Goal: Information Seeking & Learning: Check status

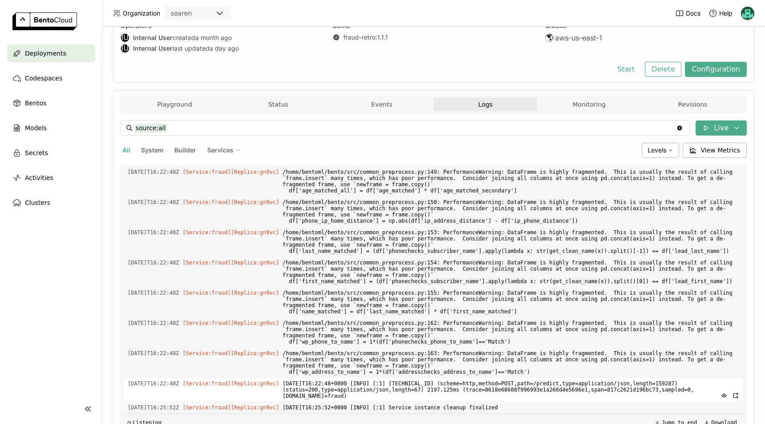
scroll to position [131, 0]
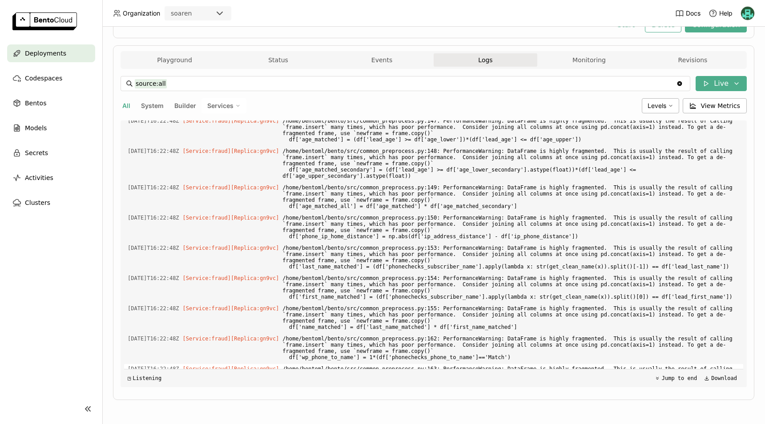
scroll to position [3017, 0]
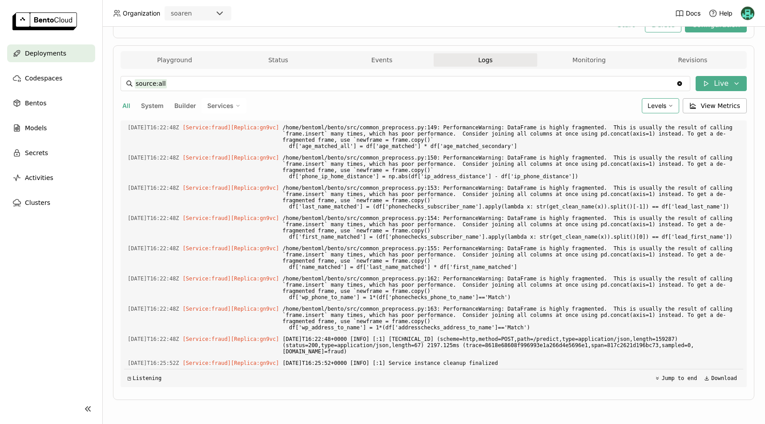
click at [656, 108] on span "Levels" at bounding box center [656, 106] width 19 height 8
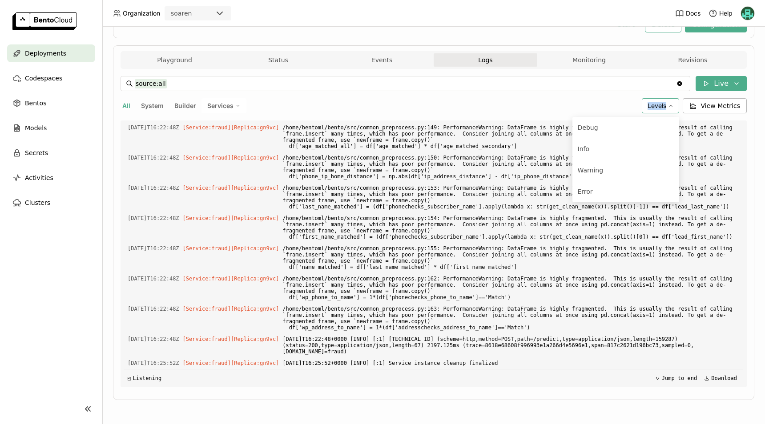
click at [656, 108] on span "Levels" at bounding box center [656, 106] width 19 height 8
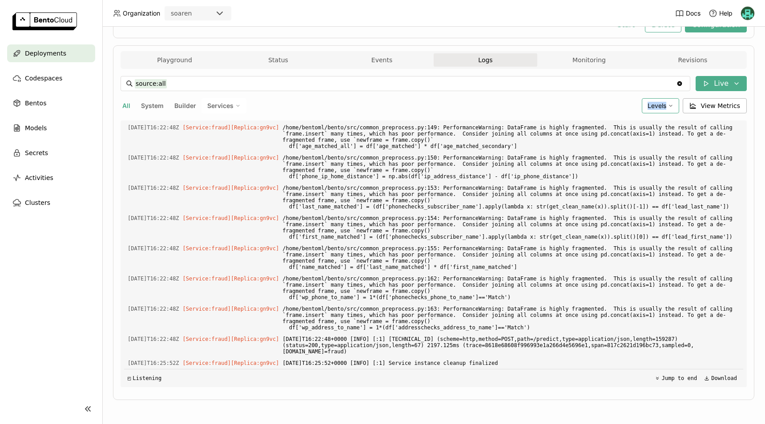
drag, startPoint x: 656, startPoint y: 108, endPoint x: 651, endPoint y: 100, distance: 9.0
click at [651, 100] on div "Levels" at bounding box center [660, 105] width 37 height 15
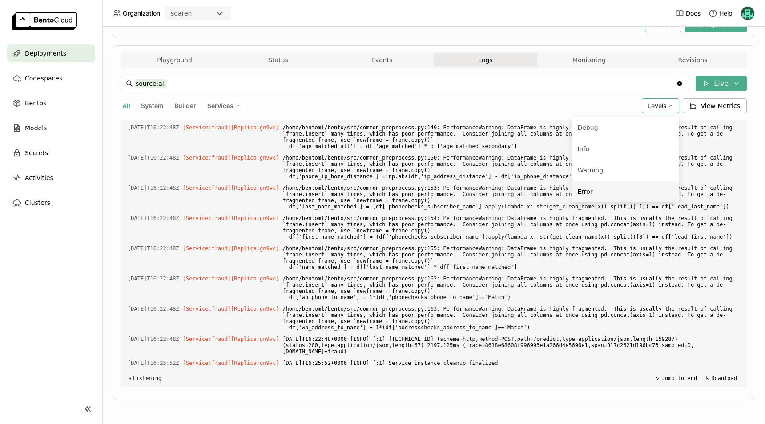
click at [576, 200] on li "Error" at bounding box center [625, 191] width 107 height 21
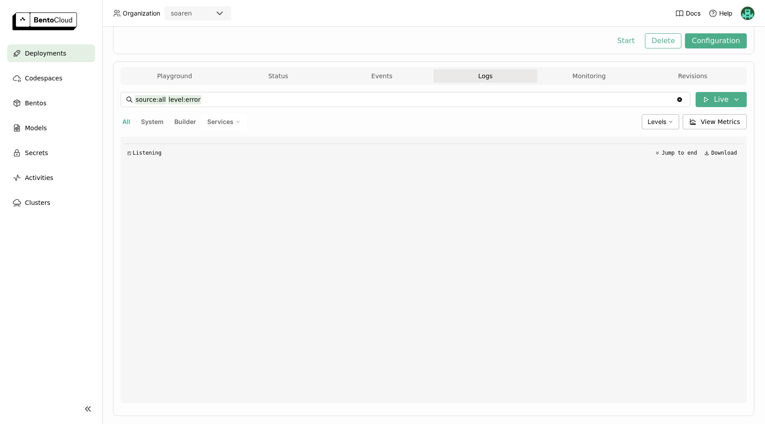
scroll to position [131, 0]
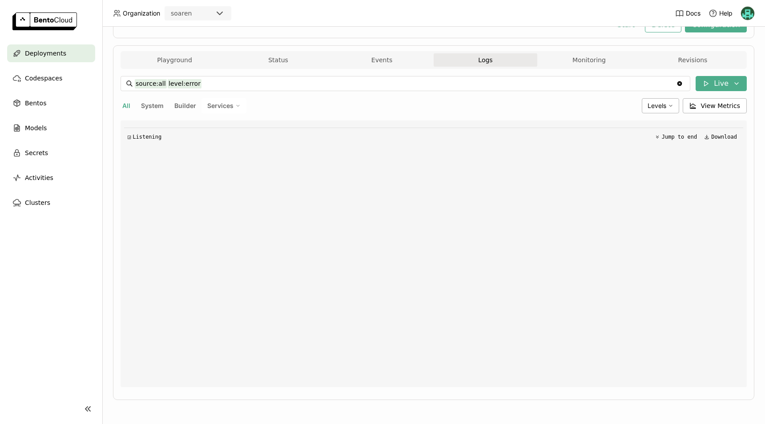
click at [112, 313] on div "Deployments > fraud-model-25-dev fraud-model-25-dev Terminated Labels + Operato…" at bounding box center [433, 225] width 662 height 397
click at [646, 100] on div "Levels" at bounding box center [660, 105] width 37 height 15
click at [592, 193] on span "Error" at bounding box center [595, 191] width 15 height 7
type input "source:all"
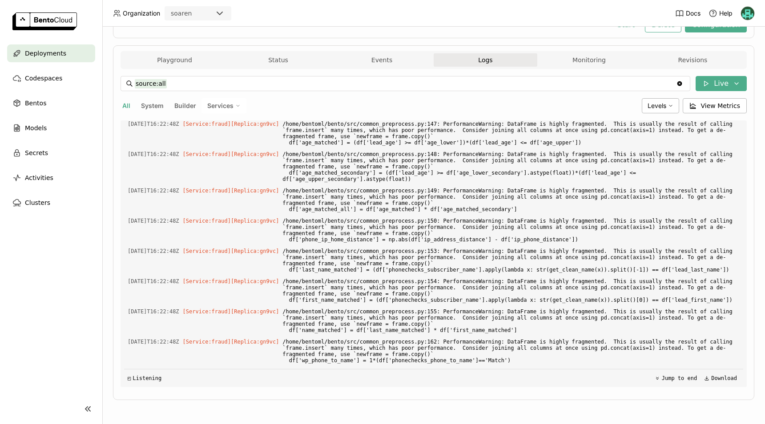
scroll to position [3017, 0]
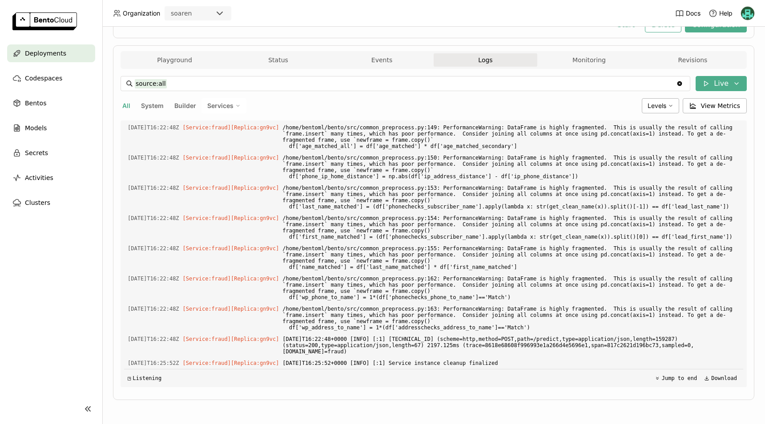
click at [105, 255] on div "Deployments > fraud-model-25-dev fraud-model-25-dev Terminated Labels + Operato…" at bounding box center [433, 225] width 662 height 397
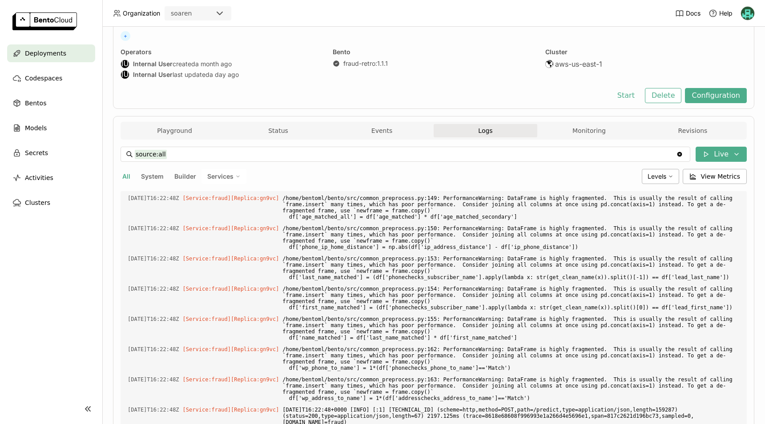
scroll to position [42, 0]
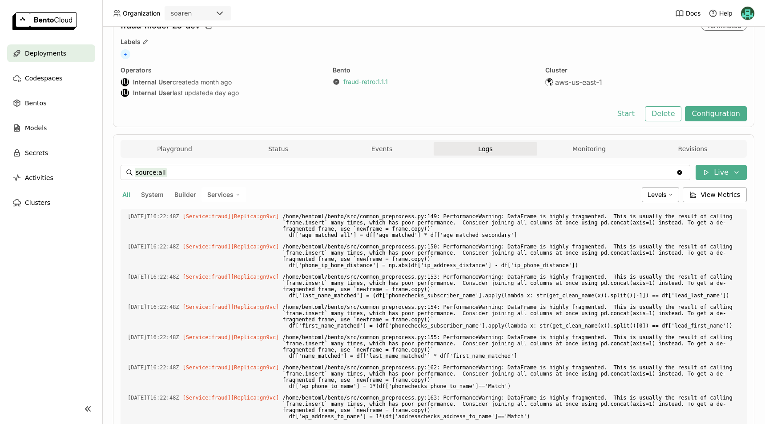
click at [346, 83] on link "fraud-retro : 1.1.1" at bounding box center [365, 82] width 44 height 8
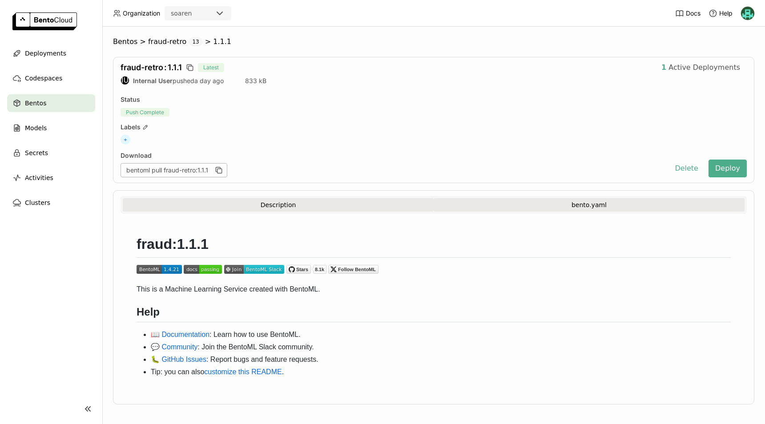
click at [567, 202] on button "bento.yaml" at bounding box center [589, 204] width 311 height 13
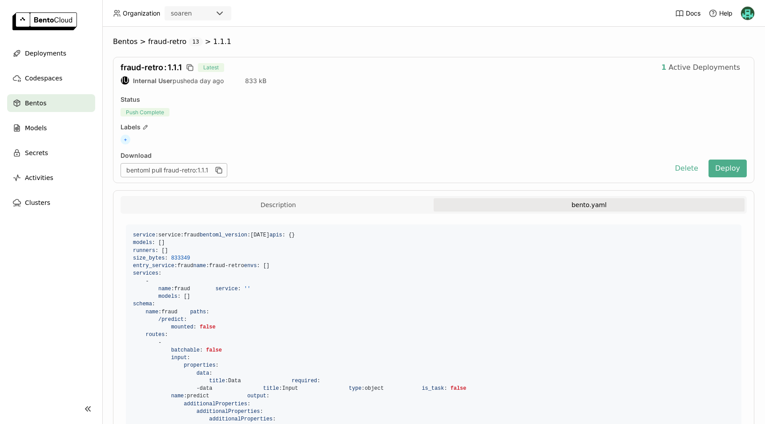
click at [479, 138] on div "+" at bounding box center [433, 140] width 626 height 10
click at [212, 70] on span "Latest" at bounding box center [211, 67] width 26 height 9
click at [172, 70] on span "fraud-retro : 1.1.1" at bounding box center [150, 67] width 61 height 9
click at [168, 82] on strong "Internal User" at bounding box center [153, 81] width 40 height 8
click at [37, 106] on span "Bentos" at bounding box center [35, 103] width 21 height 11
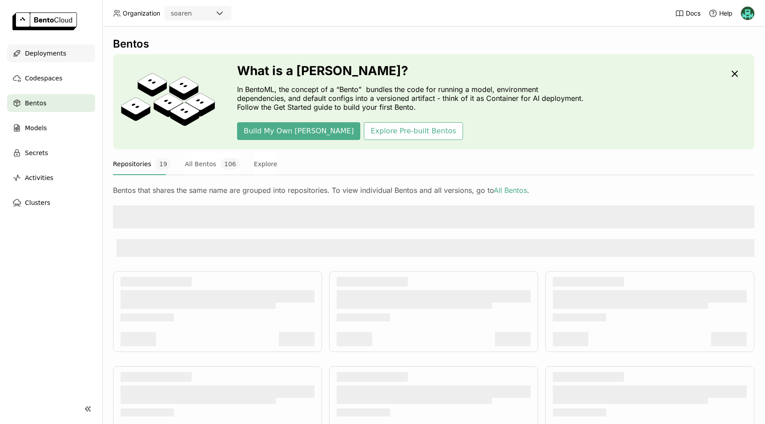
click at [38, 56] on span "Deployments" at bounding box center [45, 53] width 41 height 11
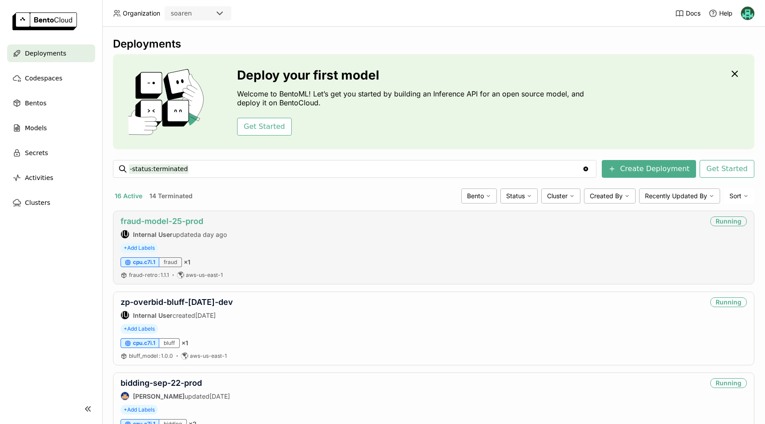
click at [185, 222] on link "fraud-model-25-prod" at bounding box center [161, 221] width 83 height 9
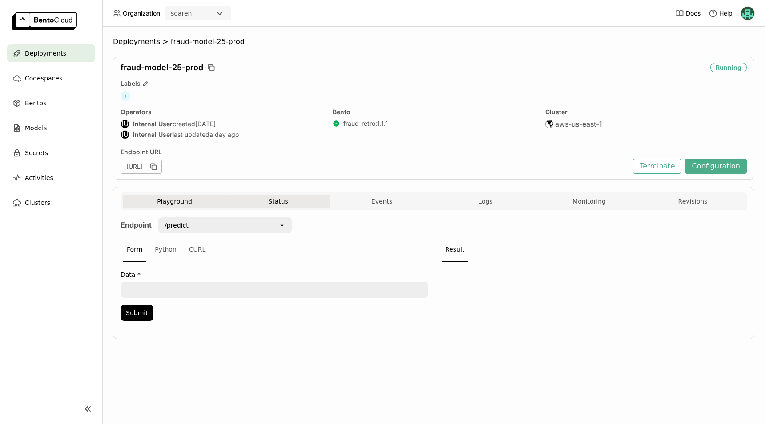
click at [283, 203] on button "Status" at bounding box center [278, 201] width 104 height 13
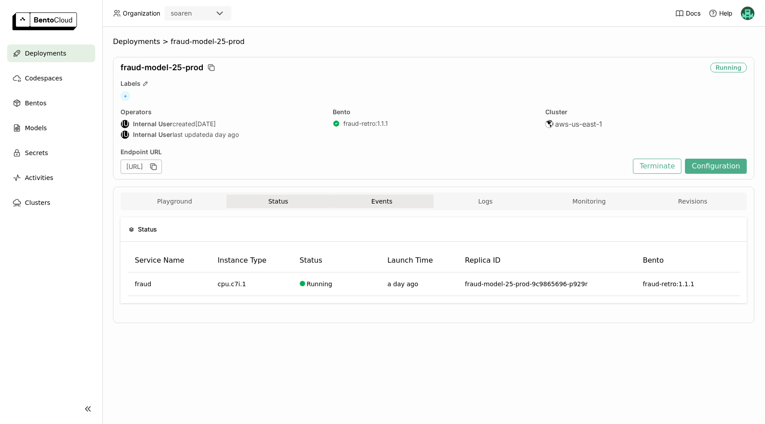
click at [396, 206] on button "Events" at bounding box center [382, 201] width 104 height 13
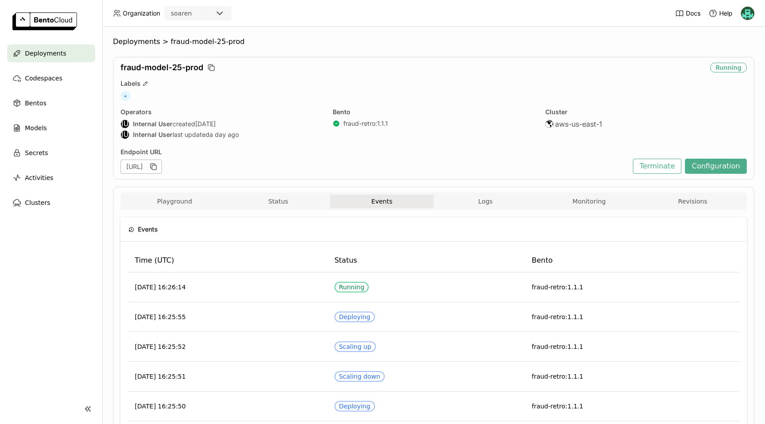
click at [396, 206] on button "Events" at bounding box center [382, 201] width 104 height 13
click at [485, 201] on span "Logs" at bounding box center [485, 201] width 14 height 8
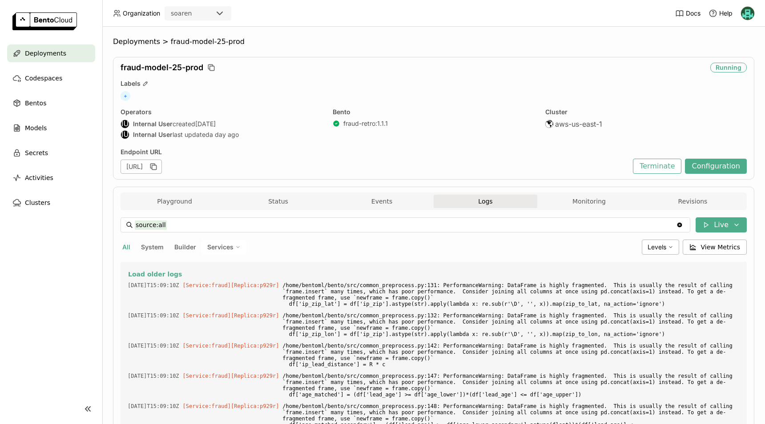
click at [485, 201] on span "Logs" at bounding box center [485, 201] width 14 height 8
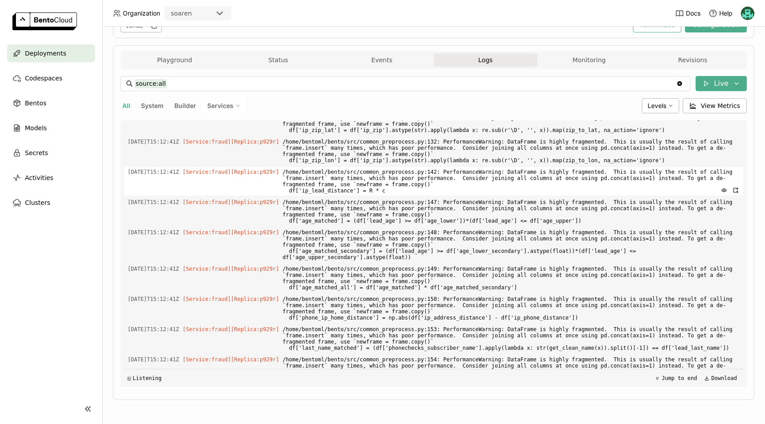
scroll to position [943, 0]
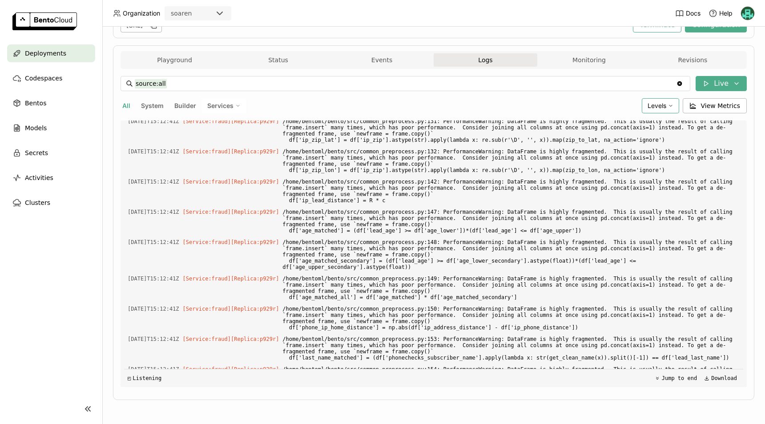
click at [658, 113] on div "Levels" at bounding box center [660, 105] width 37 height 15
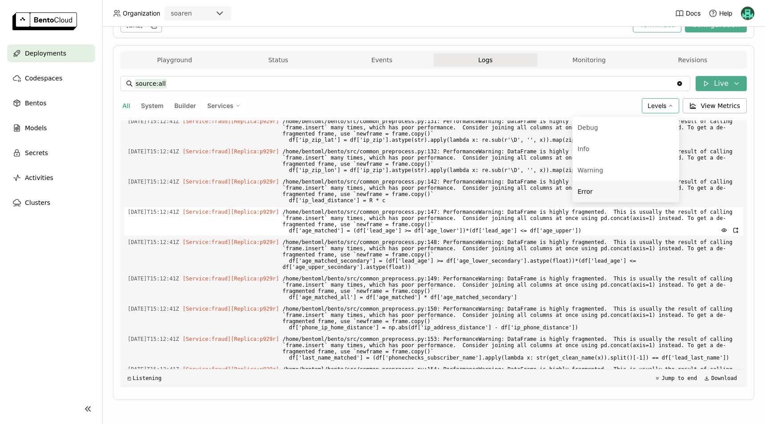
click at [580, 191] on span "Error" at bounding box center [585, 191] width 15 height 7
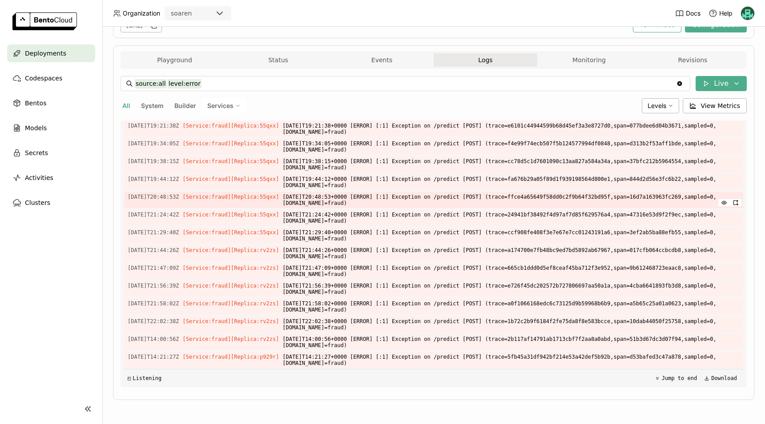
scroll to position [1032, 0]
click at [179, 356] on span "2025-09-19T14:21:27Z" at bounding box center [154, 357] width 52 height 10
click at [442, 378] on div "◲ Listening Jump to end Download" at bounding box center [433, 378] width 619 height 18
click at [663, 106] on span "Levels" at bounding box center [656, 106] width 19 height 8
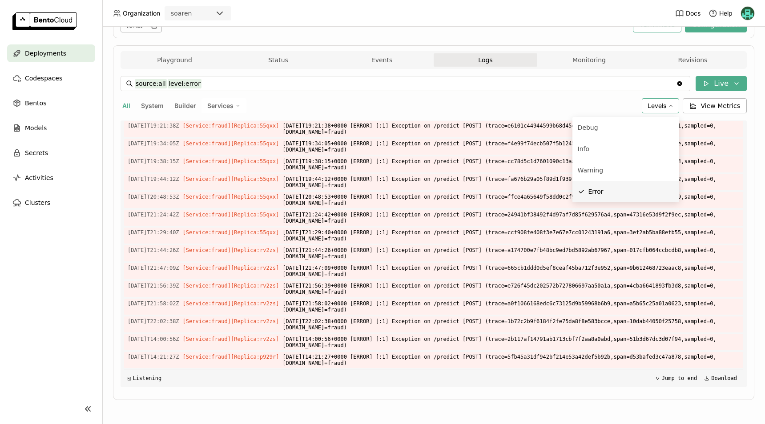
click at [594, 195] on span "Error" at bounding box center [595, 191] width 15 height 7
type input "source:all"
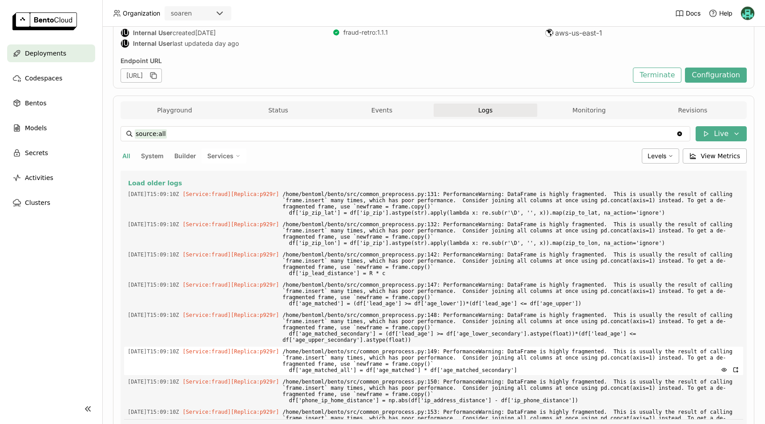
scroll to position [0, 0]
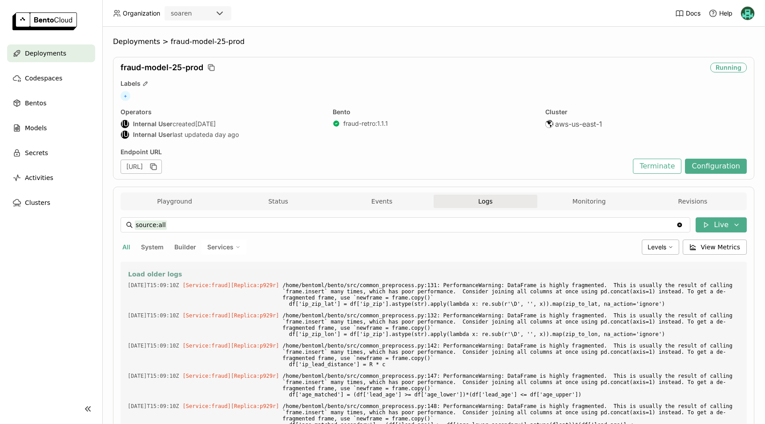
click at [157, 275] on span "Load older logs" at bounding box center [155, 274] width 54 height 8
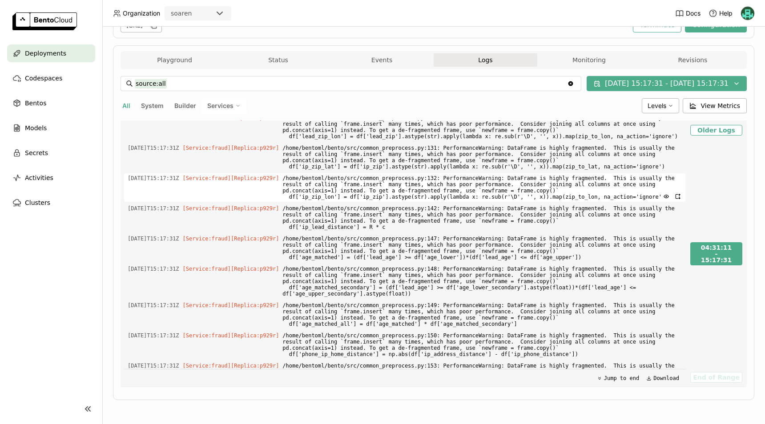
scroll to position [31847, 0]
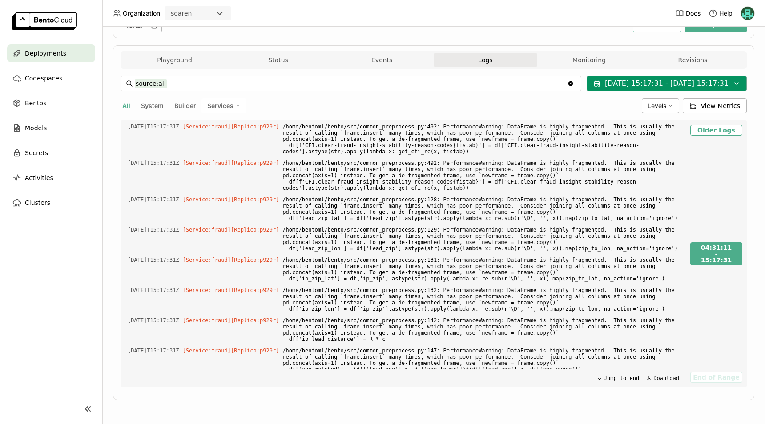
click at [614, 84] on button "09/12/2025 15:17:31 - 09/19/2025 15:17:31" at bounding box center [666, 83] width 160 height 15
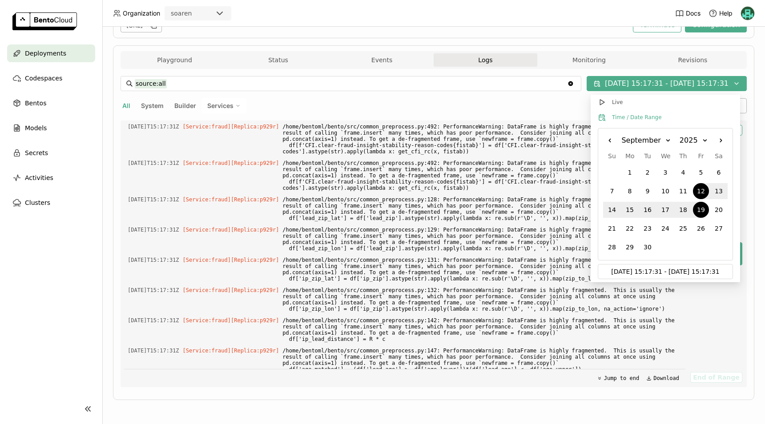
click at [698, 209] on div "19" at bounding box center [701, 210] width 16 height 16
click at [640, 271] on input "09/19/2025 15:17:31 - MM/DD/YYYY hh:mm:ss" at bounding box center [665, 272] width 124 height 14
click at [642, 271] on input "09/19/2025 15:17:31 - MM/DD/YYYY hh:mm:ss" at bounding box center [665, 272] width 124 height 14
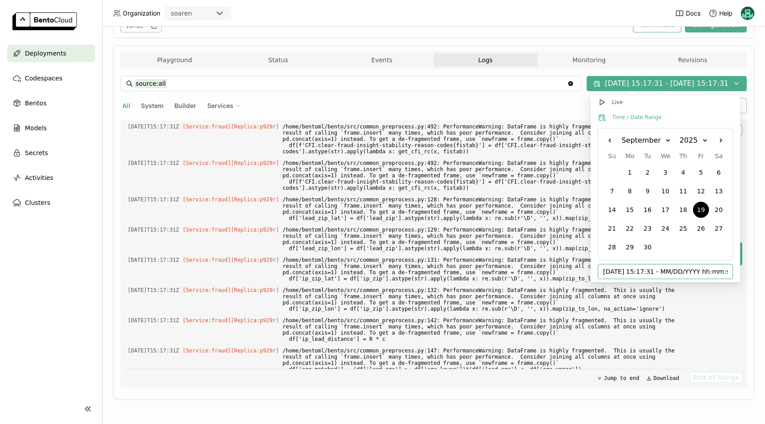
click at [642, 271] on input "09/19/2025 15:17:31 - MM/DD/YYYY hh:mm:ss" at bounding box center [665, 272] width 124 height 14
click at [672, 273] on input "09/19/2025 14:17:31 - MM/DD/YYYY hh:mm:ss" at bounding box center [665, 272] width 124 height 14
type input "09/12/2025 15:17:31 - 09/19/2025 15:17:31"
click at [701, 208] on div "19" at bounding box center [701, 210] width 16 height 16
click at [729, 274] on div "09/12/2025 15:17:31 - 09/19/2025 15:17:31" at bounding box center [665, 271] width 135 height 15
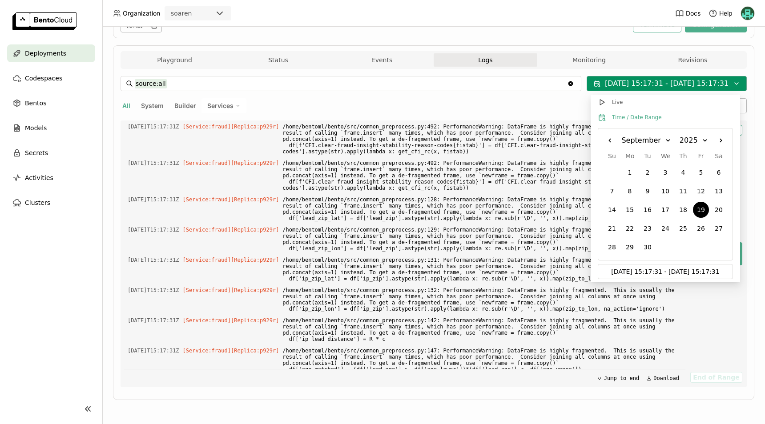
click at [669, 84] on button "09/12/2025 15:17:31 - 09/19/2025 15:17:31" at bounding box center [666, 83] width 160 height 15
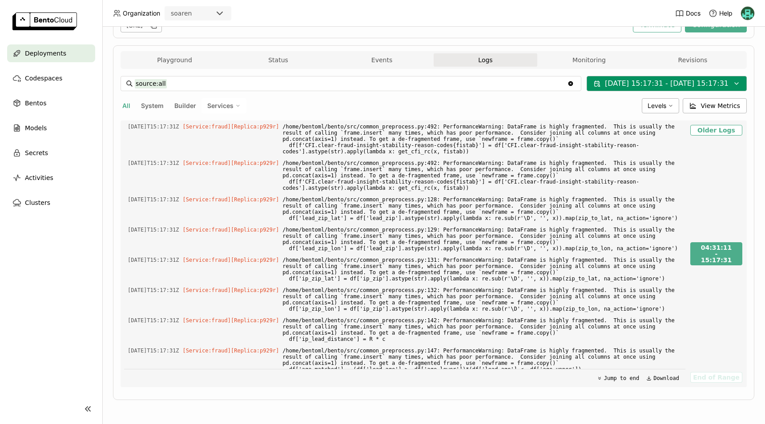
click at [669, 84] on button "09/12/2025 15:17:31 - 09/19/2025 15:17:31" at bounding box center [666, 83] width 160 height 15
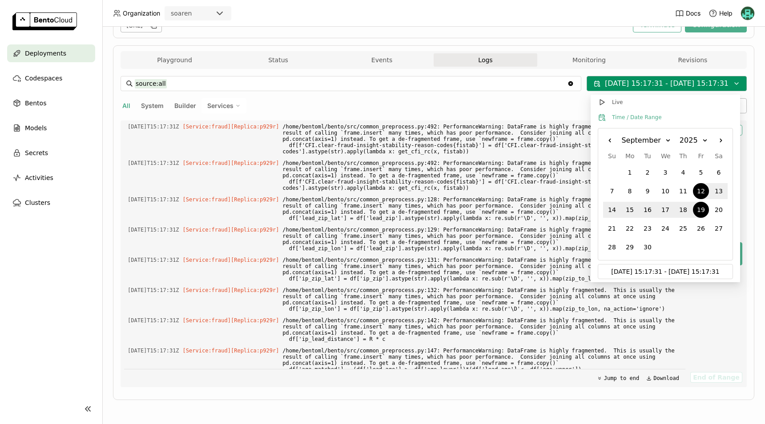
click at [669, 84] on button "09/12/2025 15:17:31 - 09/19/2025 15:17:31" at bounding box center [666, 83] width 160 height 15
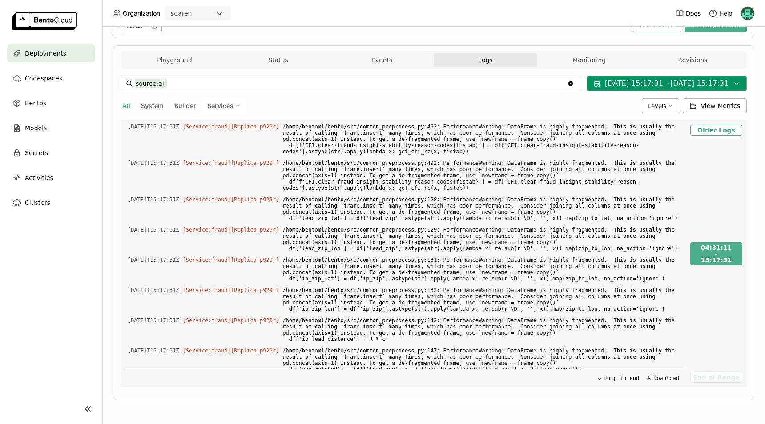
click at [669, 84] on button "09/12/2025 15:17:31 - 09/19/2025 15:17:31" at bounding box center [666, 83] width 160 height 15
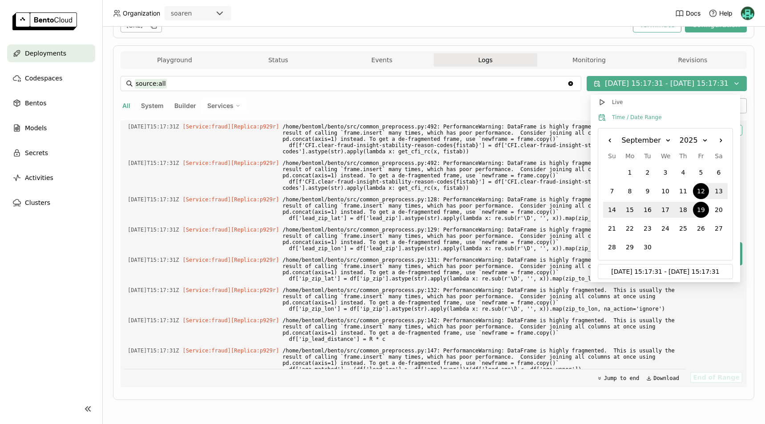
click at [702, 206] on div "19" at bounding box center [701, 210] width 16 height 16
click at [640, 272] on input "09/19/2025 15:17:31 - MM/DD/YYYY hh:mm:ss" at bounding box center [665, 272] width 124 height 14
click at [642, 272] on input "09/19/2025 15:17:31 - MM/DD/YYYY hh:mm:ss" at bounding box center [665, 272] width 124 height 14
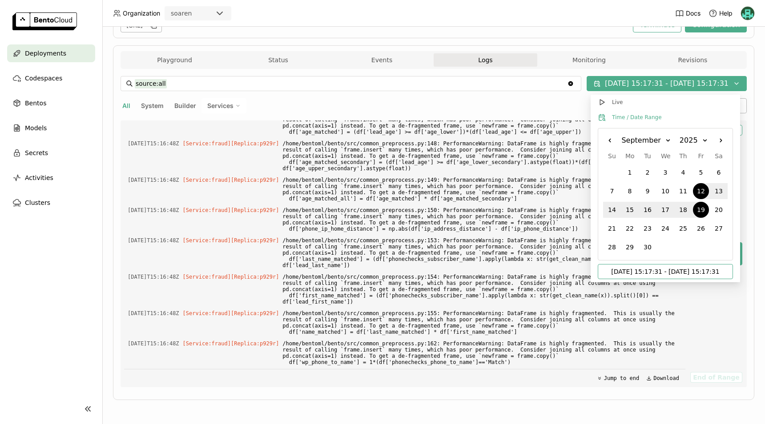
scroll to position [32108, 0]
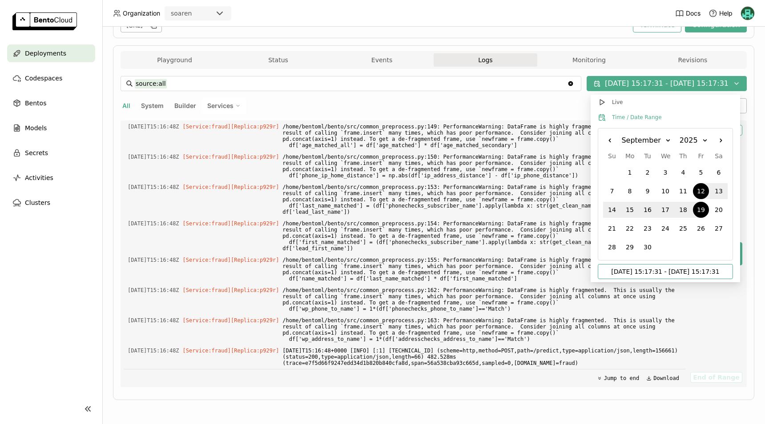
click at [619, 269] on input "09/12/2025 15:17:31 - 09/19/2025 15:17:31" at bounding box center [665, 272] width 124 height 14
click at [622, 269] on input "09/12/2025 15:17:31 - 09/19/2025 15:17:31" at bounding box center [665, 272] width 124 height 14
type input "09/19/2025 14:17:31 - 09/19/2025 15:17:31"
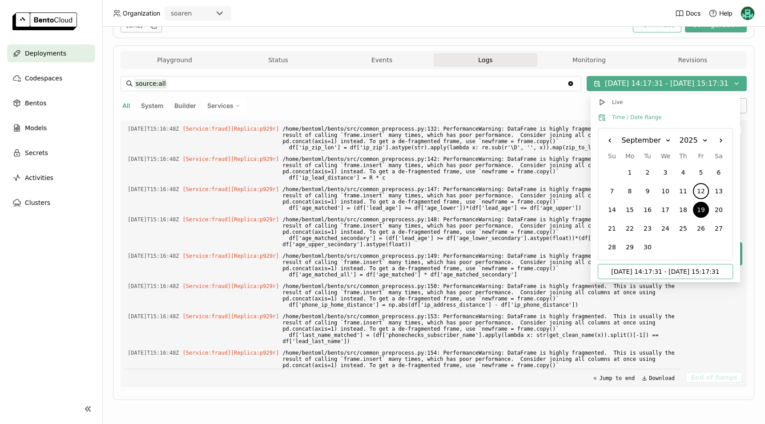
scroll to position [9376, 0]
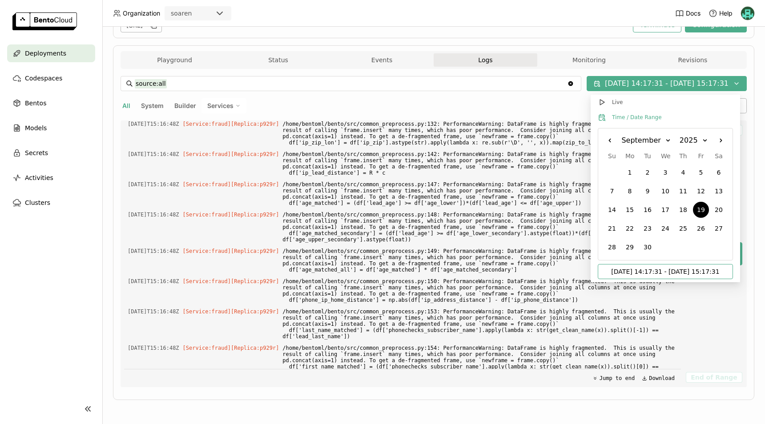
click at [509, 96] on div "source:all source:all Clear value 09/19/2025 14:17:31 - 09/19/2025 15:17:31 All…" at bounding box center [433, 231] width 626 height 311
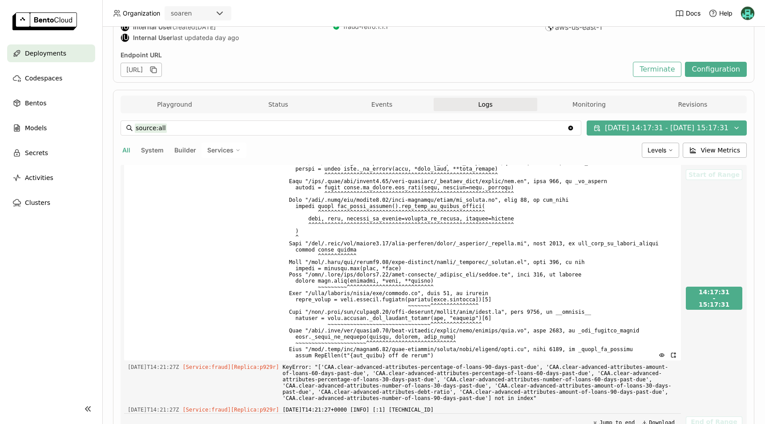
scroll to position [1023, 0]
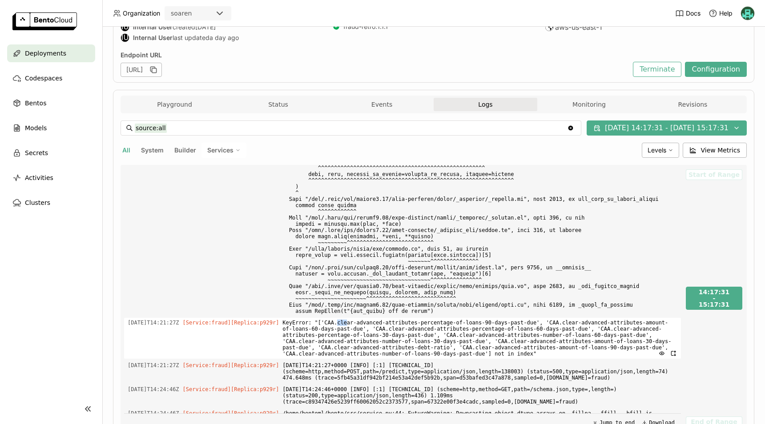
drag, startPoint x: 331, startPoint y: 310, endPoint x: 344, endPoint y: 310, distance: 12.9
click at [342, 318] on span "KeyError: "['CAA.clear-advanced-attributes-percentage-of-loans-90-days-past-due…" at bounding box center [479, 338] width 395 height 41
click at [397, 318] on span "KeyError: "['CAA.clear-advanced-attributes-percentage-of-loans-90-days-past-due…" at bounding box center [479, 338] width 395 height 41
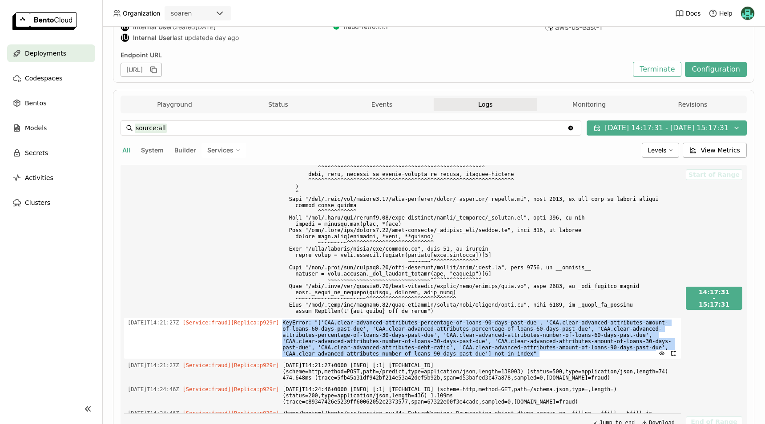
click at [397, 318] on span "KeyError: "['CAA.clear-advanced-attributes-percentage-of-loans-90-days-past-due…" at bounding box center [479, 338] width 395 height 41
drag, startPoint x: 397, startPoint y: 311, endPoint x: 367, endPoint y: 321, distance: 31.5
click at [367, 321] on span "KeyError: "['CAA.clear-advanced-attributes-percentage-of-loans-90-days-past-due…" at bounding box center [479, 338] width 395 height 41
click at [331, 318] on span "KeyError: "['CAA.clear-advanced-attributes-percentage-of-loans-90-days-past-due…" at bounding box center [479, 338] width 395 height 41
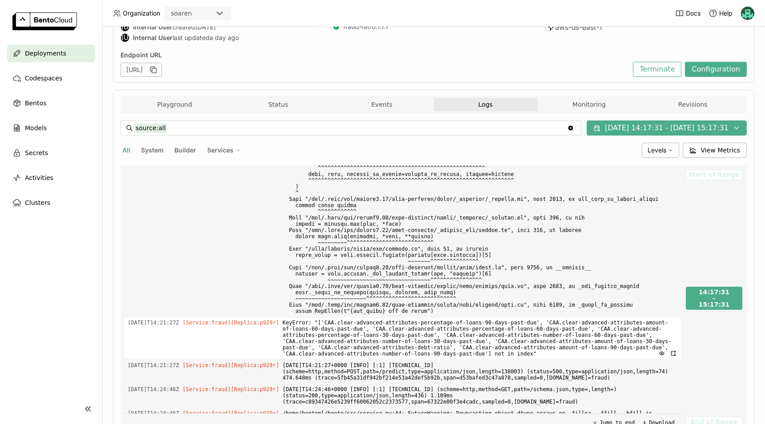
click at [331, 318] on span "KeyError: "['CAA.clear-advanced-attributes-percentage-of-loans-90-days-past-due…" at bounding box center [479, 338] width 395 height 41
click at [514, 318] on span "KeyError: "['CAA.clear-advanced-attributes-percentage-of-loans-90-days-past-due…" at bounding box center [479, 338] width 395 height 41
click at [319, 318] on span "KeyError: "['CAA.clear-advanced-attributes-percentage-of-loans-90-days-past-due…" at bounding box center [479, 338] width 395 height 41
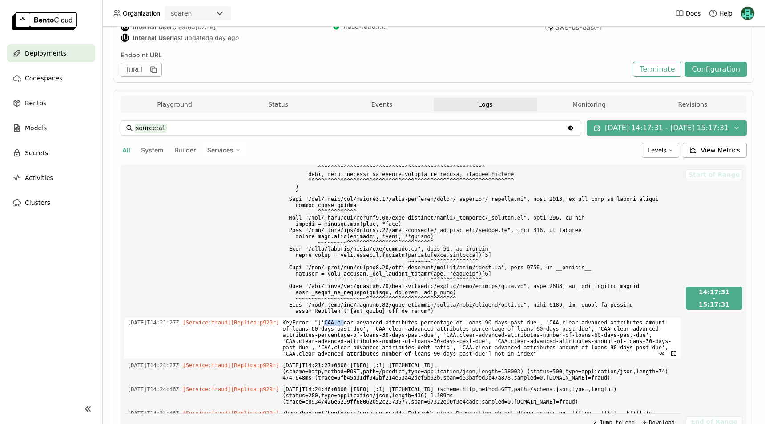
drag, startPoint x: 318, startPoint y: 313, endPoint x: 337, endPoint y: 310, distance: 18.4
click at [337, 318] on span "KeyError: "['CAA.clear-advanced-attributes-percentage-of-loans-90-days-past-due…" at bounding box center [479, 338] width 395 height 41
click at [513, 318] on span "KeyError: "['CAA.clear-advanced-attributes-percentage-of-loans-90-days-past-due…" at bounding box center [479, 338] width 395 height 41
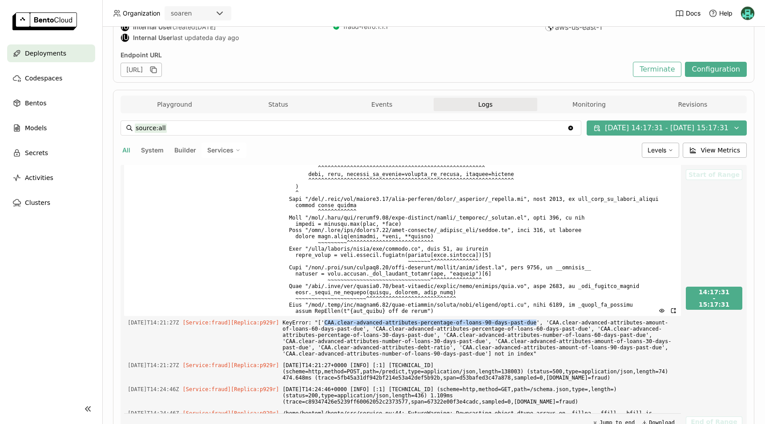
copy span "CAA.clear-advanced-attributes-percentage-of-loans-90-days-past-due"
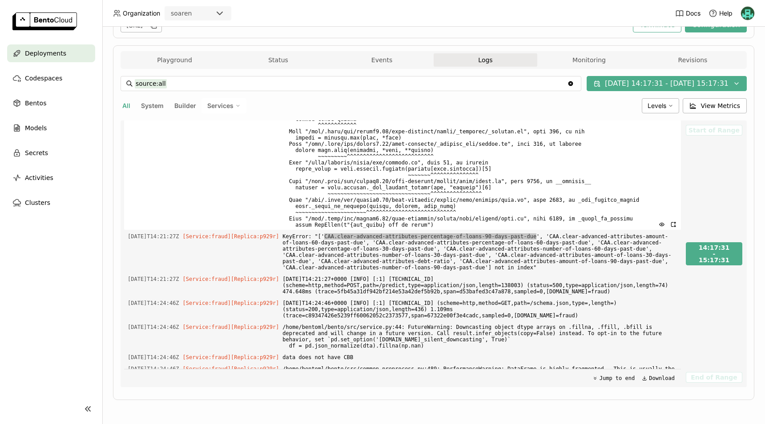
scroll to position [1106, 0]
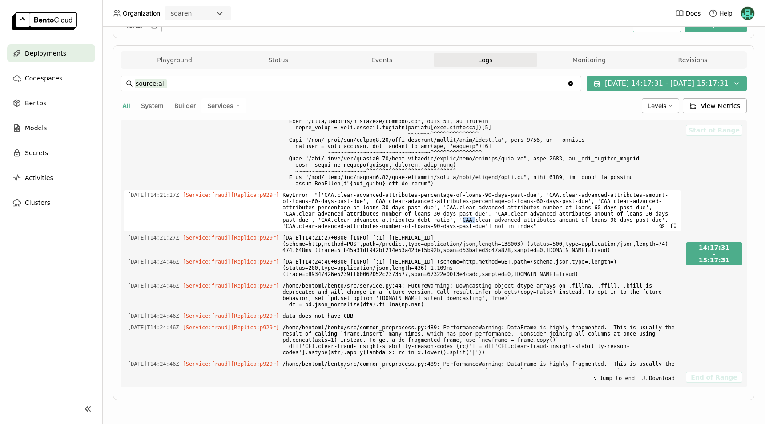
drag, startPoint x: 354, startPoint y: 208, endPoint x: 366, endPoint y: 208, distance: 12.0
click at [366, 208] on span "KeyError: "['CAA.clear-advanced-attributes-percentage-of-loans-90-days-past-due…" at bounding box center [479, 210] width 395 height 41
click at [537, 206] on span "KeyError: "['CAA.clear-advanced-attributes-percentage-of-loans-90-days-past-due…" at bounding box center [479, 210] width 395 height 41
copy span "CAA.clear-advanced-attributes-amount-of-loans-90-days-past-due"
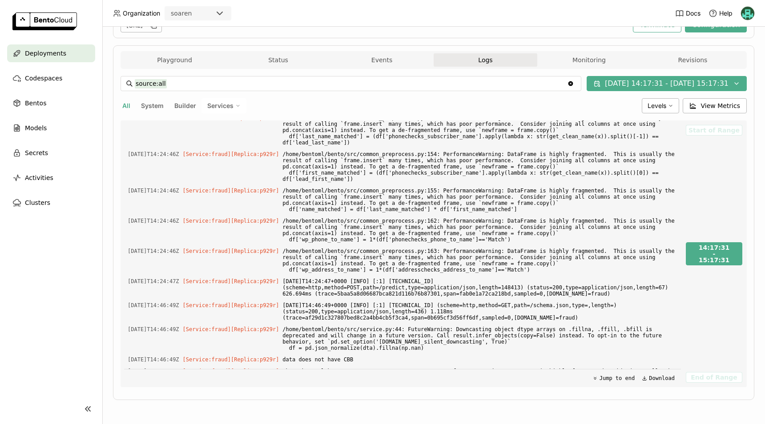
scroll to position [2039, 0]
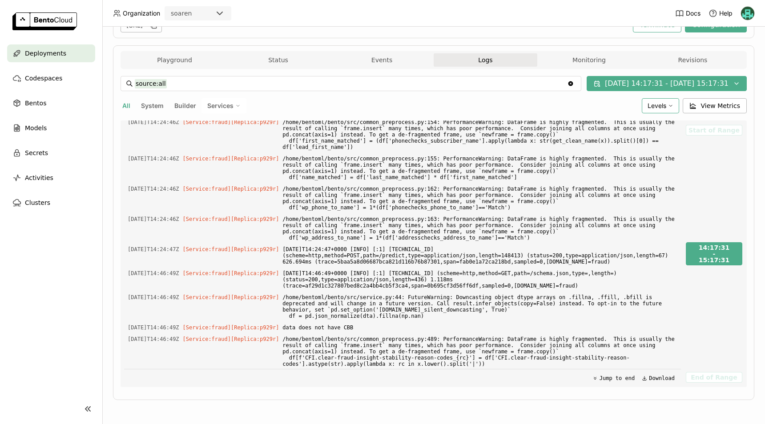
click at [671, 108] on div "Levels" at bounding box center [660, 105] width 37 height 15
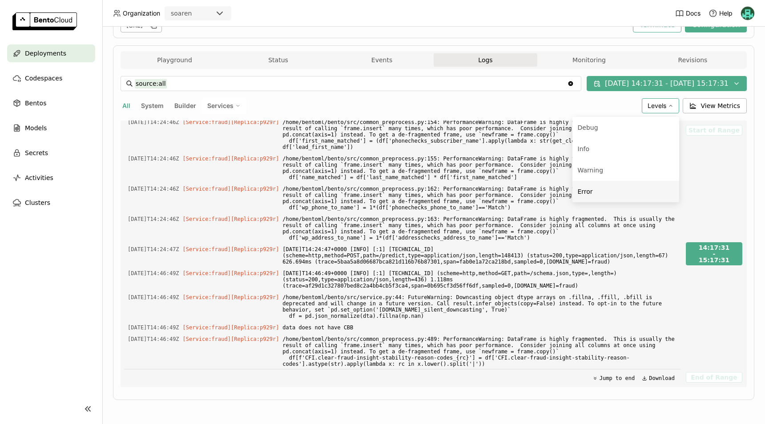
click at [593, 188] on div "Error" at bounding box center [626, 191] width 96 height 11
type input "source:all level:error"
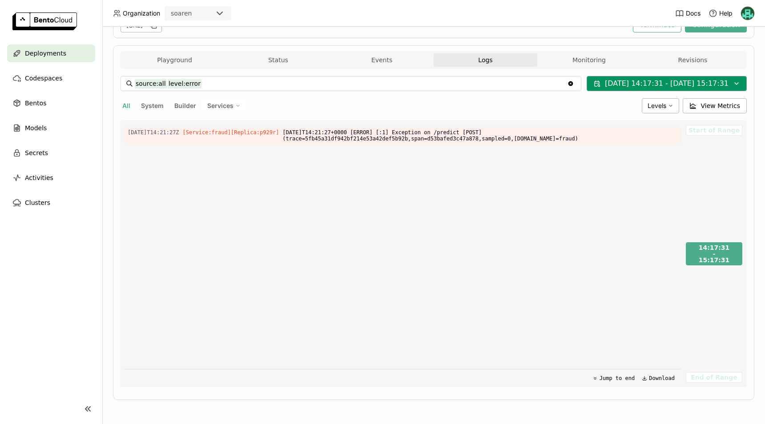
click at [617, 80] on button "09/19/2025 14:17:31 - 09/19/2025 15:17:31" at bounding box center [666, 83] width 160 height 15
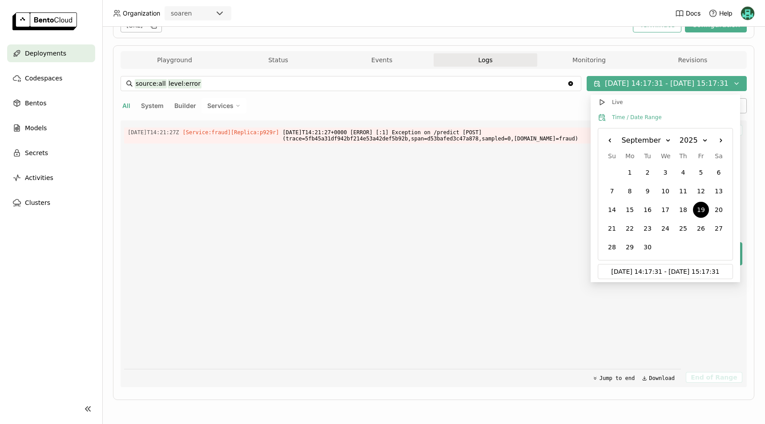
click at [643, 271] on input "09/19/2025 14:17:31 - 09/19/2025 15:17:31" at bounding box center [665, 272] width 124 height 14
click at [645, 271] on input "09/19/2025 14:17:31 - 09/19/2025 15:17:31" at bounding box center [665, 272] width 124 height 14
click at [654, 271] on input "09/19/2025 13:17:31 - 09/19/2025 15:17:31" at bounding box center [665, 272] width 124 height 14
click at [662, 271] on input "09/19/2025 13:51:31 - 09/19/2025 15:17:31" at bounding box center [665, 272] width 124 height 14
type input "09/19/2025 13:51:00 - 09/19/2025 15:17:31"
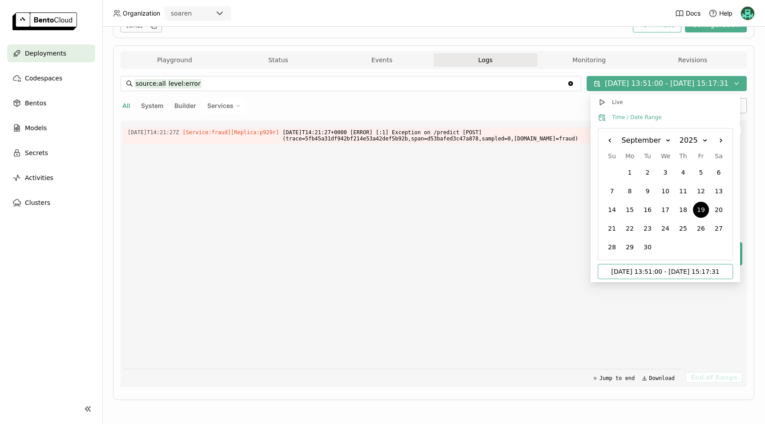
click at [562, 242] on div "2025-09-19T14:21:27Z [Service:fraud] [Replica: p929r ] 2025-09-19T14:21:27+0000…" at bounding box center [402, 253] width 557 height 267
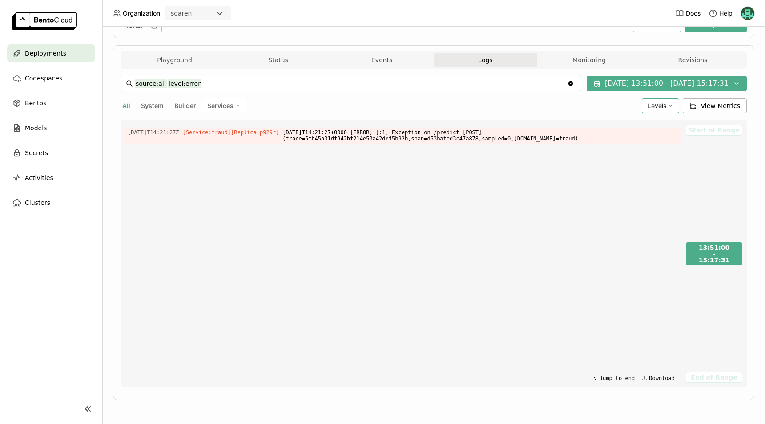
click at [658, 108] on span "Levels" at bounding box center [656, 106] width 19 height 8
drag, startPoint x: 658, startPoint y: 108, endPoint x: 651, endPoint y: 102, distance: 9.5
click at [651, 102] on span "Levels" at bounding box center [656, 106] width 19 height 8
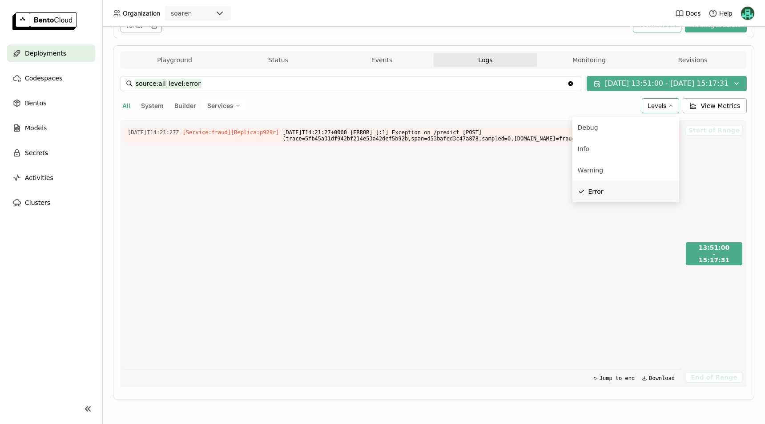
click at [612, 188] on div "Error" at bounding box center [630, 191] width 85 height 11
type input "source:all"
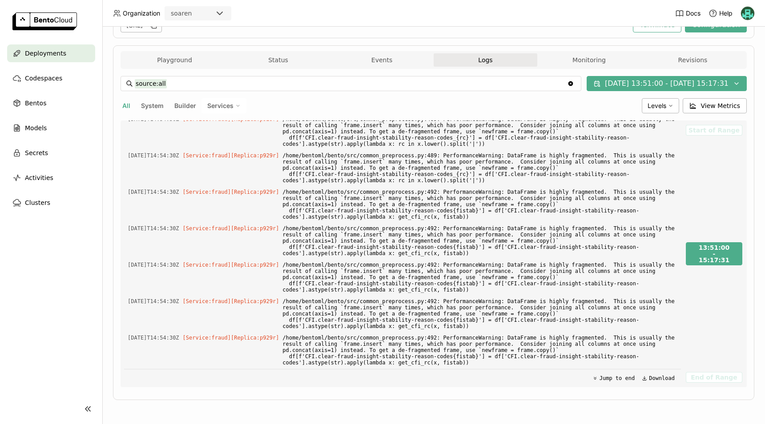
scroll to position [7235, 0]
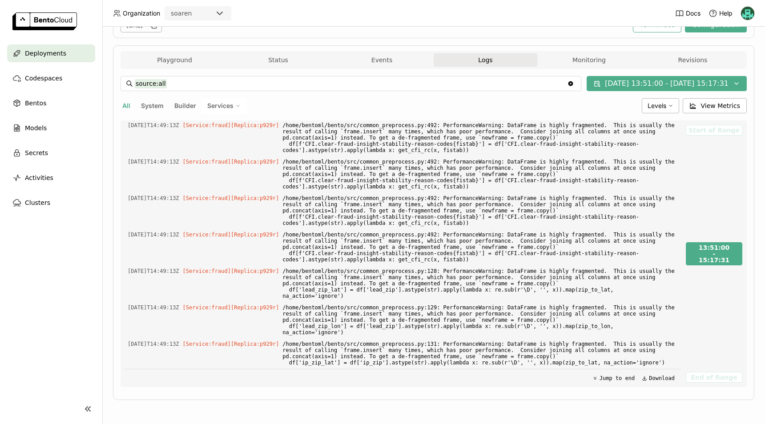
click at [684, 187] on div "Start of Range 13:51:00 - 15:17:31 End of Range" at bounding box center [715, 253] width 62 height 267
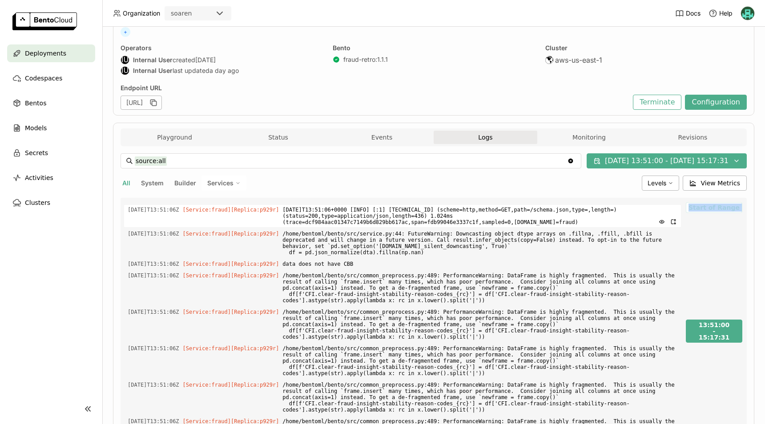
scroll to position [52, 0]
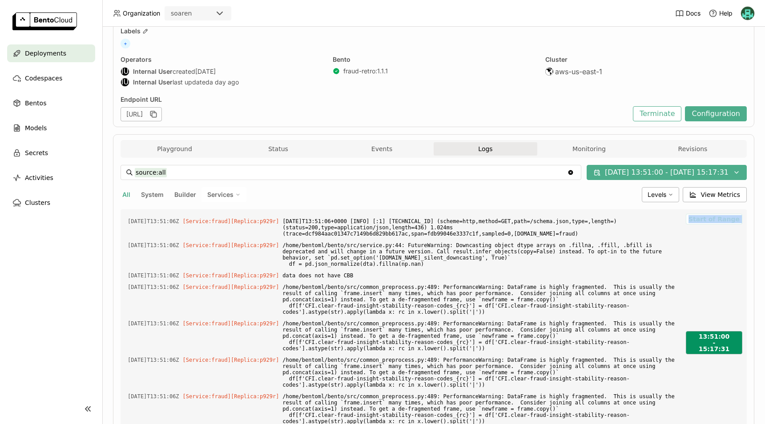
click at [716, 340] on div "13:51:00" at bounding box center [713, 337] width 31 height 8
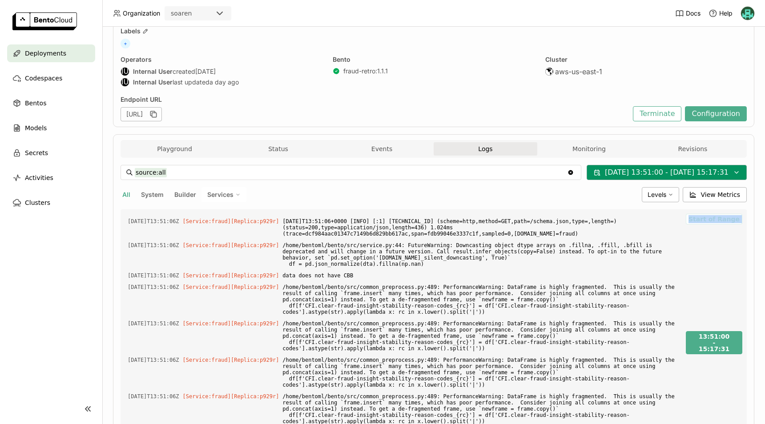
click at [660, 170] on button "09/19/2025 13:51:00 - 09/19/2025 15:17:31" at bounding box center [666, 172] width 160 height 15
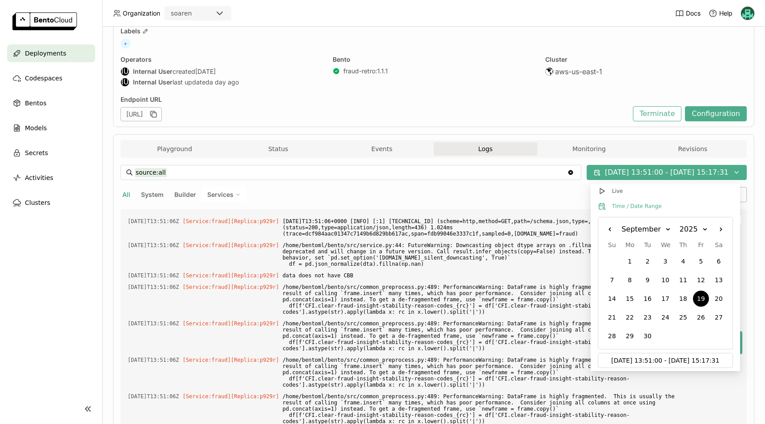
click at [650, 361] on input "09/19/2025 13:51:00 - 09/19/2025 15:17:31" at bounding box center [665, 360] width 124 height 14
click at [653, 361] on input "09/19/2025 13:51:00 - 09/19/2025 15:17:31" at bounding box center [665, 360] width 124 height 14
type input "09/19/2025 13:50:00 - 09/19/2025 15:17:31"
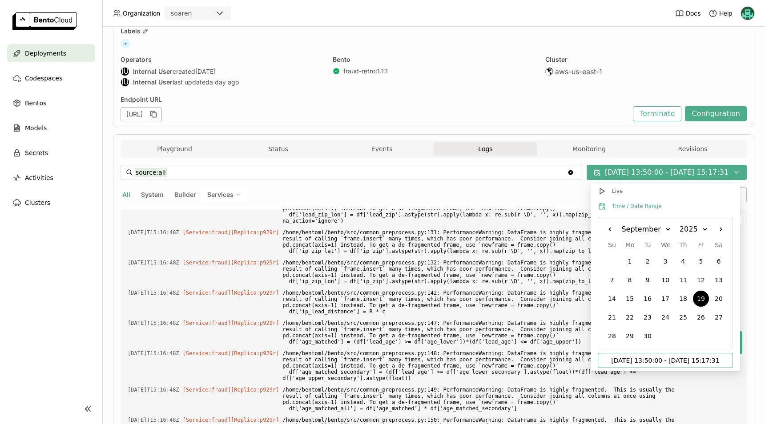
scroll to position [13107, 0]
click at [476, 201] on div "All System Builder Services" at bounding box center [379, 194] width 518 height 15
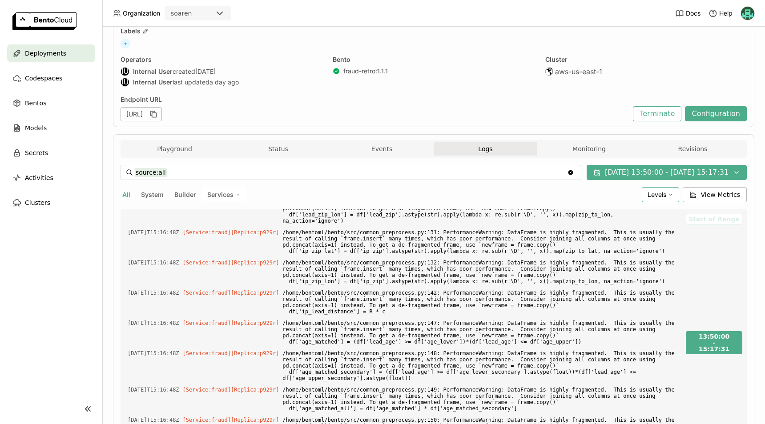
click at [661, 197] on span "Levels" at bounding box center [656, 195] width 19 height 8
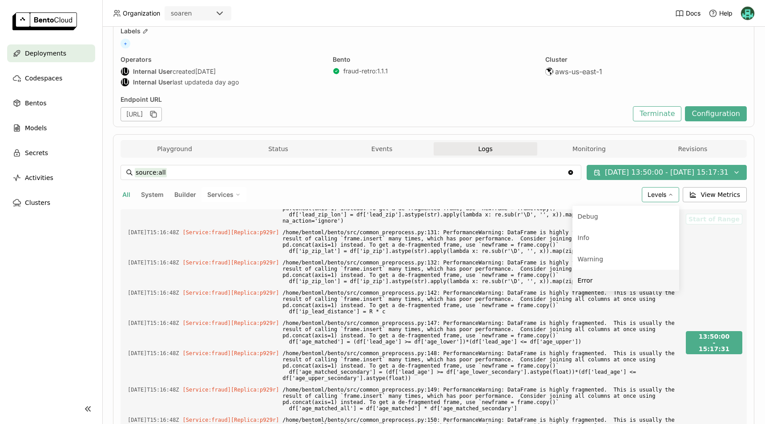
click at [620, 280] on div "Error" at bounding box center [626, 280] width 96 height 11
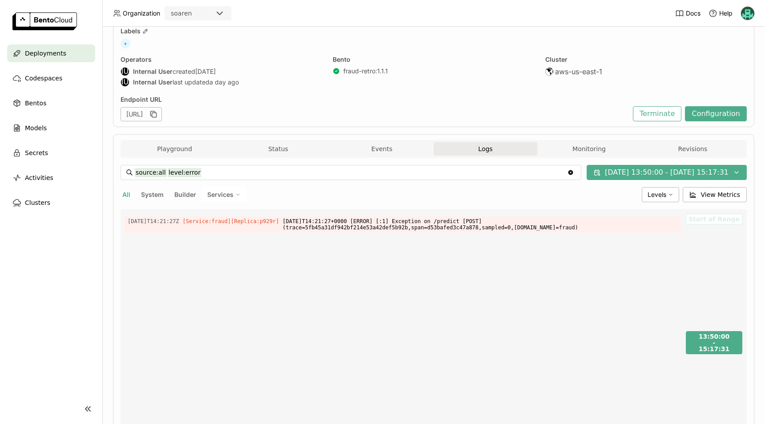
click at [749, 356] on div "Deployments > fraud-model-25-prod fraud-model-25-prod Running Labels + Operator…" at bounding box center [433, 225] width 662 height 397
click at [661, 196] on span "Levels" at bounding box center [656, 195] width 19 height 8
click at [626, 275] on div "Error" at bounding box center [630, 280] width 85 height 11
type input "source:all"
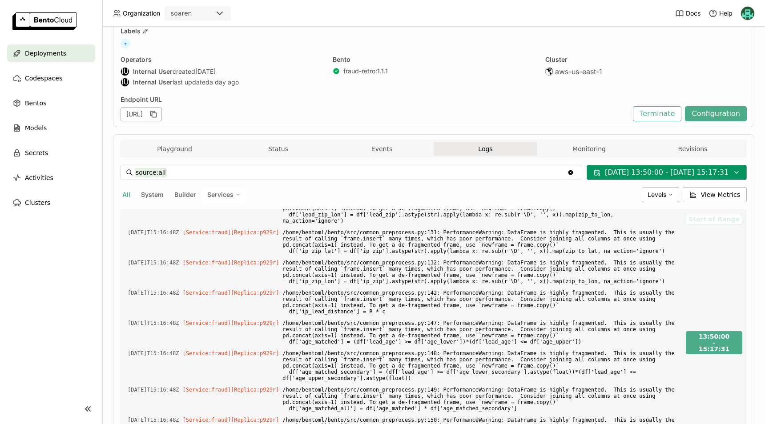
click at [711, 171] on button "09/19/2025 13:50:00 - 09/19/2025 15:17:31" at bounding box center [666, 172] width 160 height 15
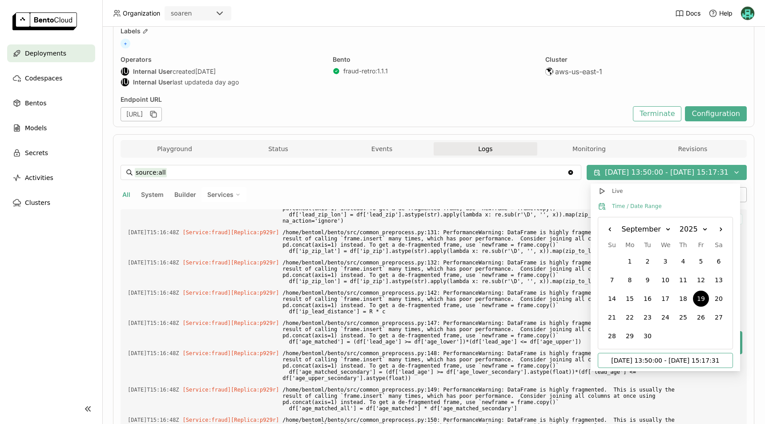
click at [669, 361] on input "09/19/2025 13:50:00 - 09/19/2025 15:17:31" at bounding box center [665, 360] width 124 height 14
click at [725, 361] on input "09/19/2025 13:50:00 - 09/19/2025 15:17:31" at bounding box center [665, 360] width 124 height 14
click at [667, 360] on input "09/19/2025 13:50:00 - 09/19/2025 15:17:31" at bounding box center [665, 360] width 124 height 14
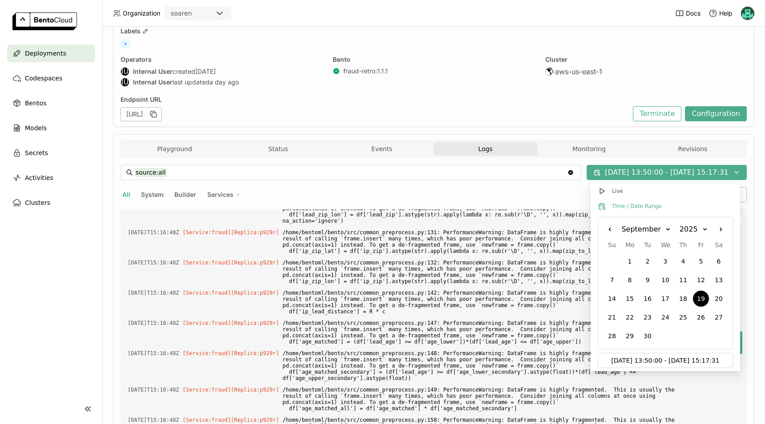
click at [703, 299] on div "19" at bounding box center [701, 299] width 16 height 16
type input "09/19/2025 13:50:00 - MM/DD/YYYY hh:mm:ss"
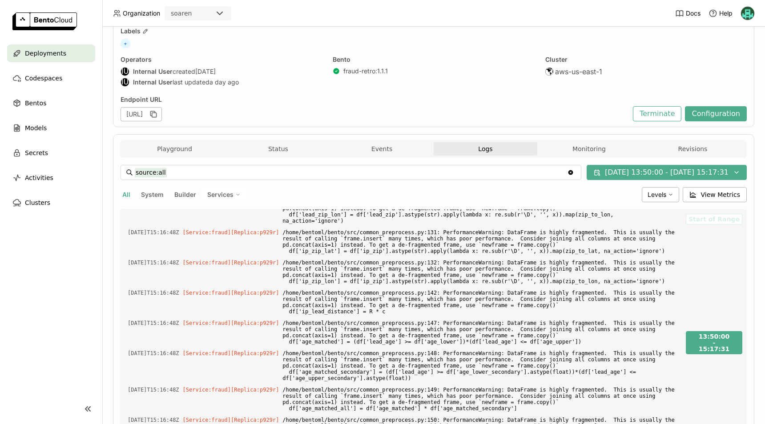
click at [527, 199] on div "All System Builder Services" at bounding box center [379, 194] width 518 height 15
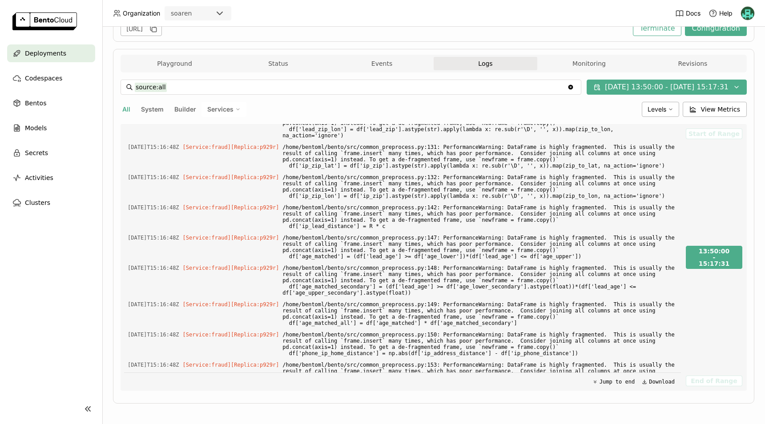
scroll to position [141, 0]
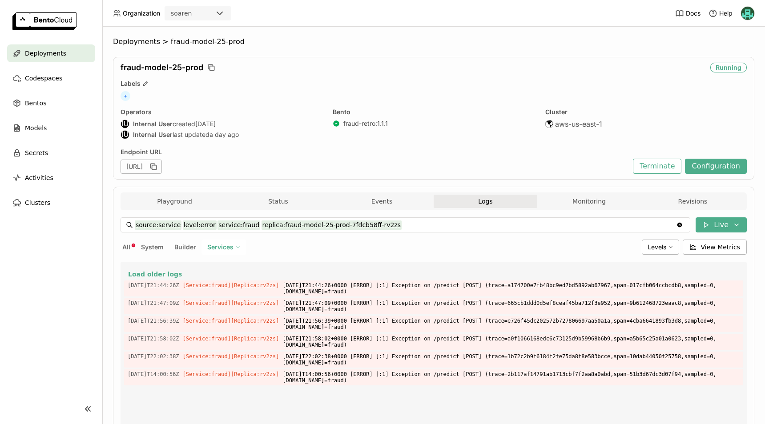
click at [537, 244] on div "All System Builder Services" at bounding box center [379, 247] width 518 height 15
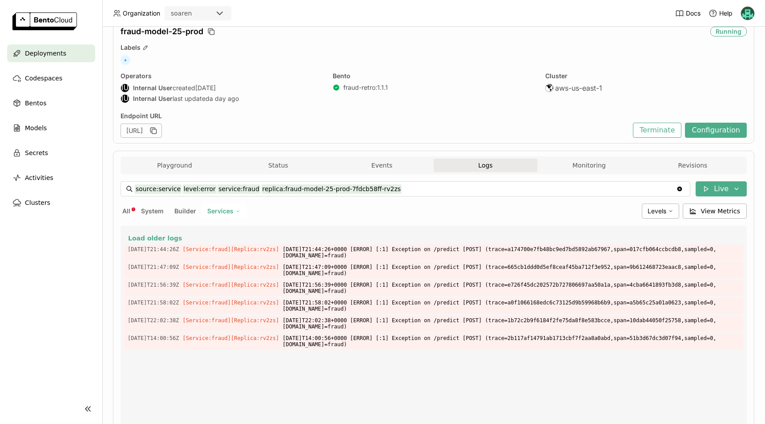
scroll to position [44, 0]
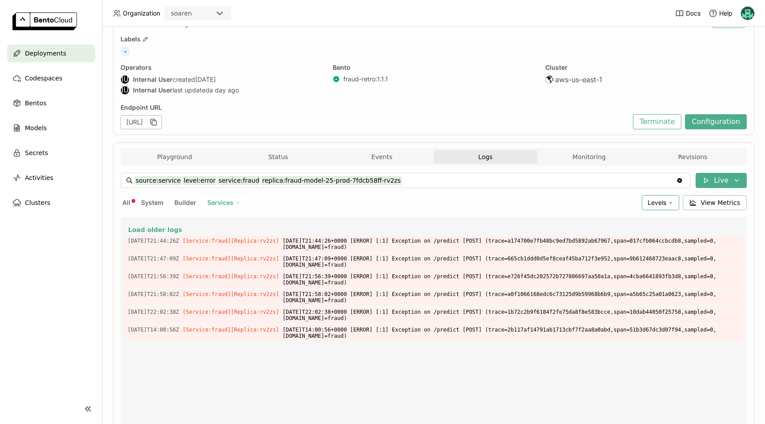
click at [658, 196] on div "Levels" at bounding box center [660, 202] width 37 height 15
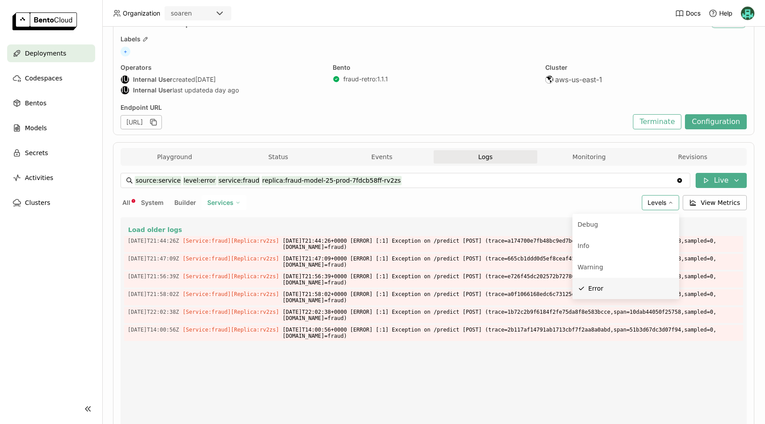
click at [630, 286] on div "Error" at bounding box center [630, 288] width 85 height 11
type input "source:service service:fraud replica:fraud-model-25-prod-7fdcb58ff-rv2zs"
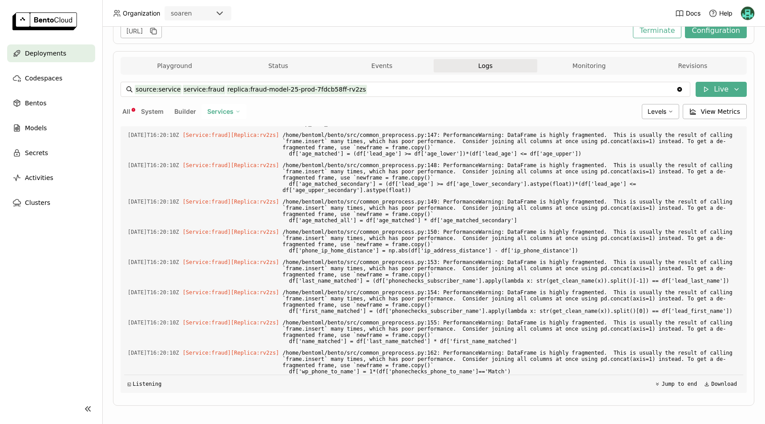
scroll to position [141, 0]
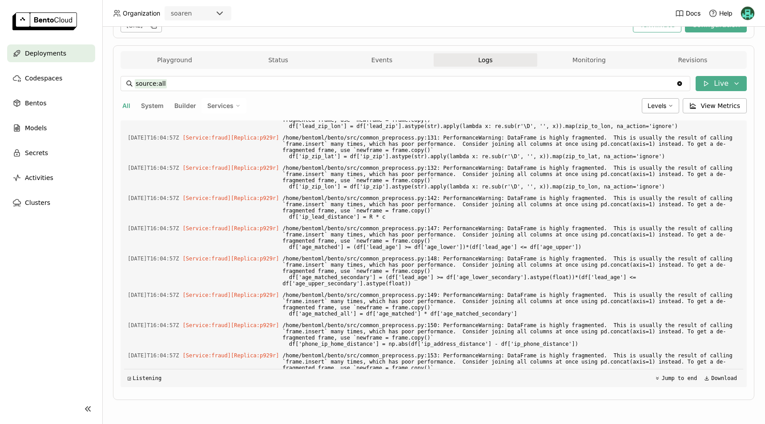
scroll to position [5560, 0]
